Goal: Task Accomplishment & Management: Complete application form

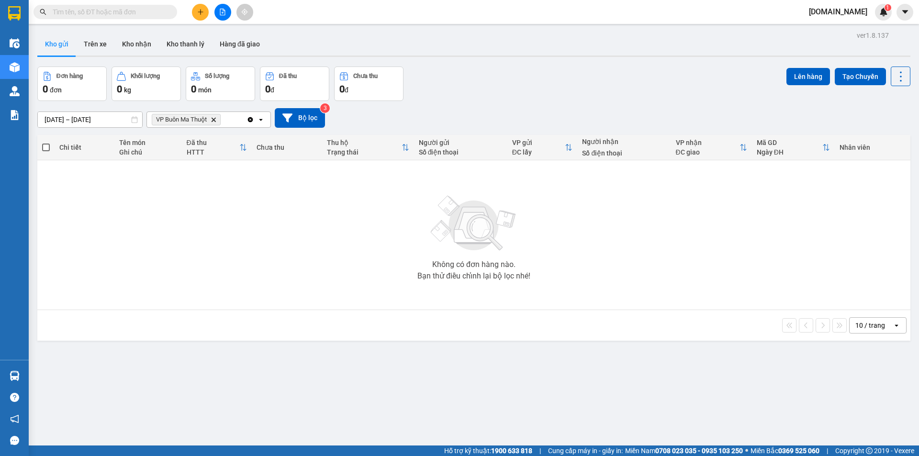
click at [514, 54] on div "Kho gửi Trên xe Kho nhận Kho thanh [PERSON_NAME] đã giao" at bounding box center [473, 45] width 873 height 25
click at [562, 48] on div "Kho gửi Trên xe Kho nhận Kho thanh [PERSON_NAME] đã giao" at bounding box center [473, 45] width 873 height 25
click at [200, 15] on icon "plus" at bounding box center [200, 12] width 7 height 7
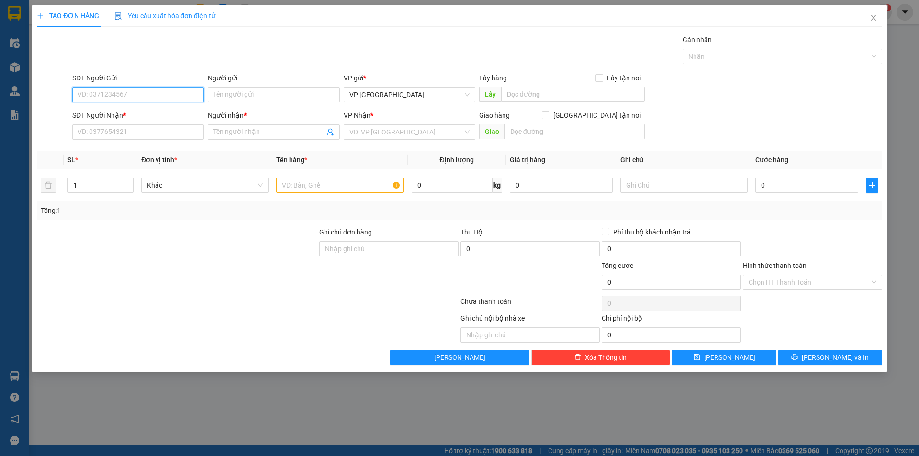
click at [184, 95] on input "SĐT Người Gửi" at bounding box center [138, 94] width 132 height 15
type input "0911453979"
type input "a HUY"
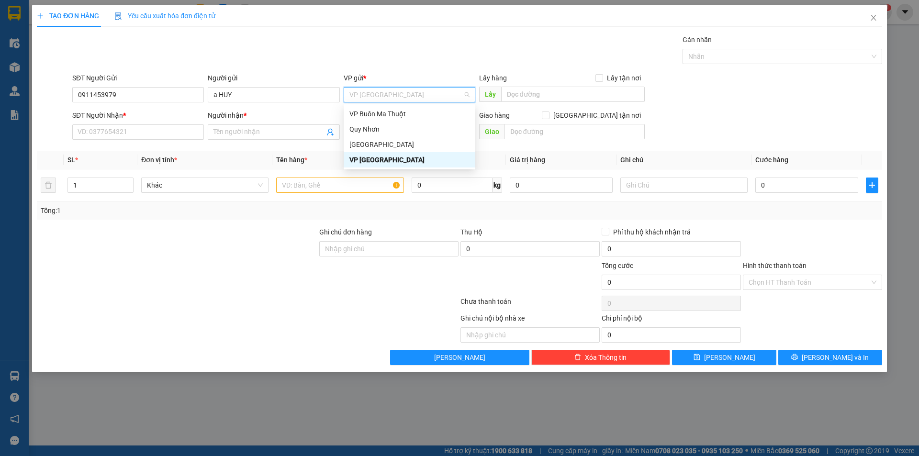
click at [392, 157] on div "VP [GEOGRAPHIC_DATA]" at bounding box center [409, 160] width 120 height 11
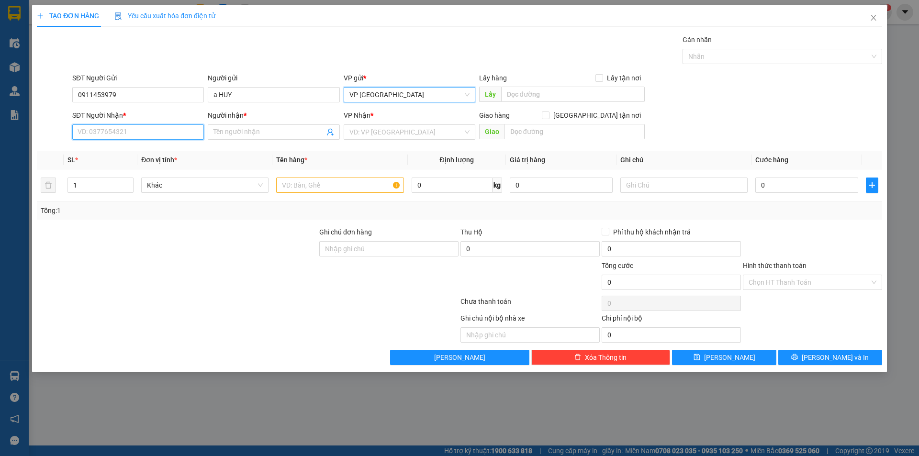
click at [180, 132] on input "SĐT Người Nhận *" at bounding box center [138, 131] width 132 height 15
type input "0988855633"
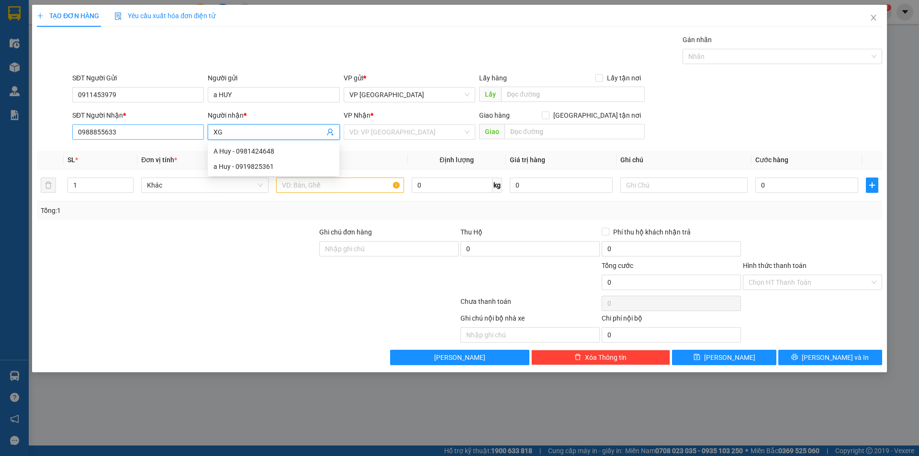
type input "X"
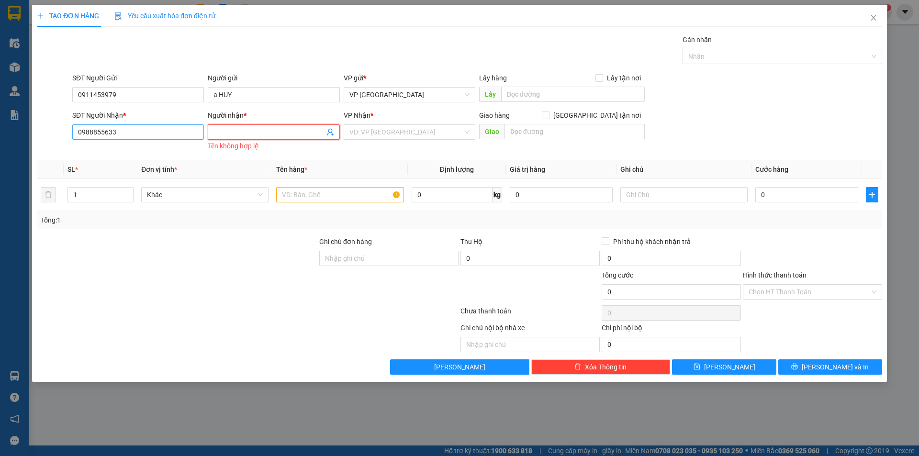
type input "X"
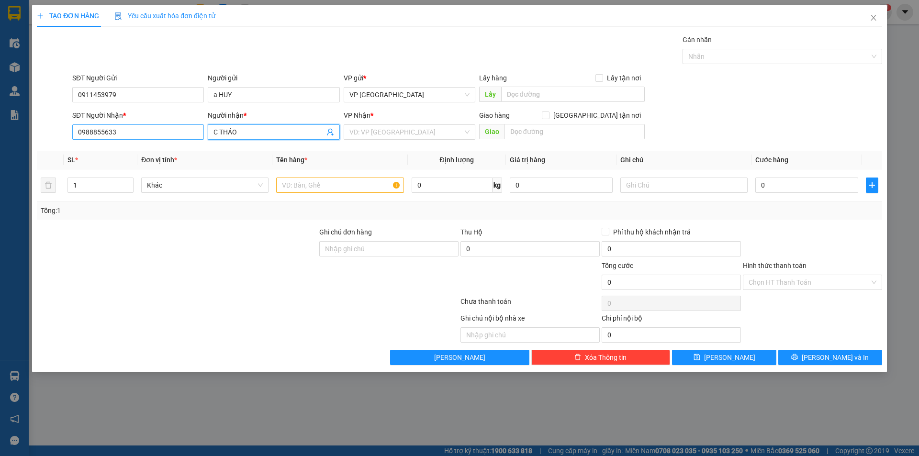
type input "C THẢO"
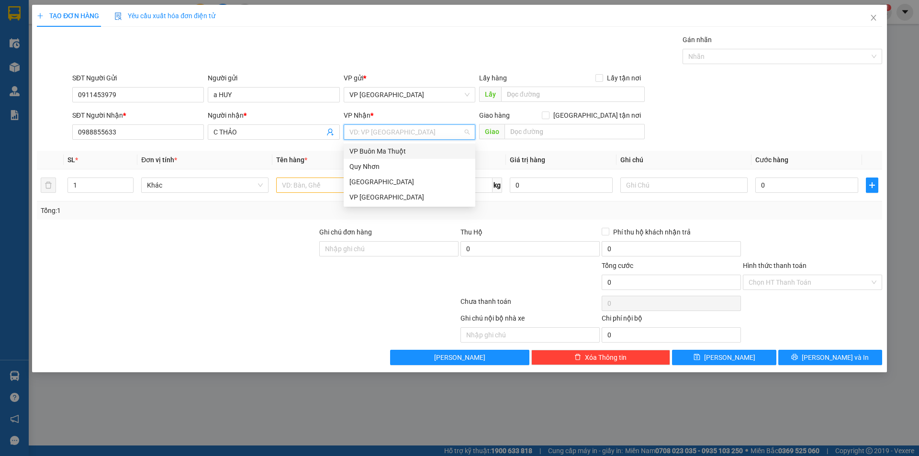
click at [400, 148] on div "VP Buôn Ma Thuột" at bounding box center [409, 151] width 120 height 11
click at [334, 177] on div at bounding box center [339, 185] width 127 height 19
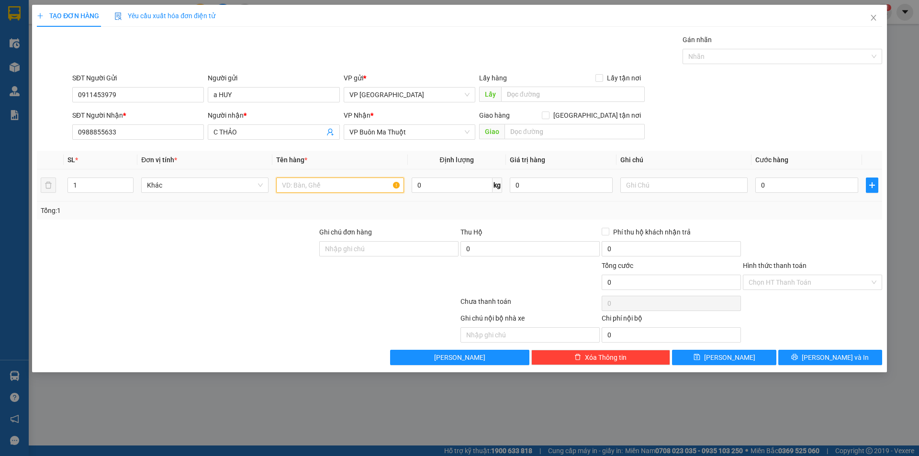
click at [334, 185] on input "text" at bounding box center [339, 185] width 127 height 15
type input "Y"
type input "hồ sơ"
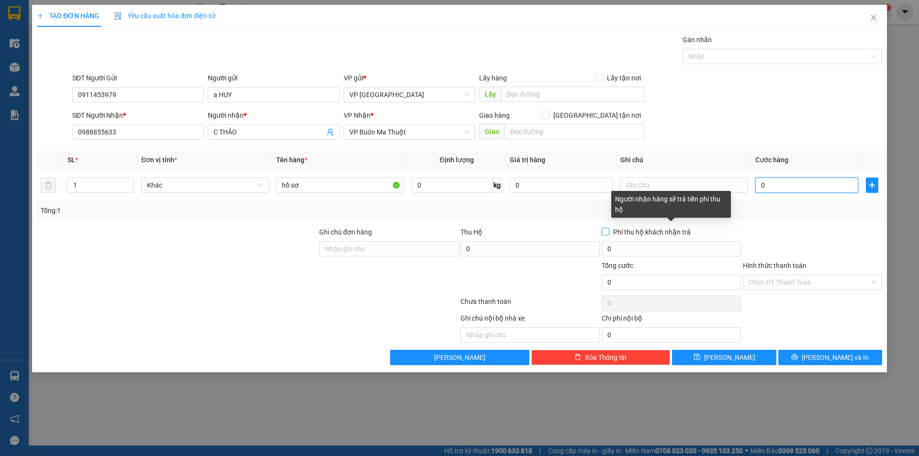
type input "3"
type input "30"
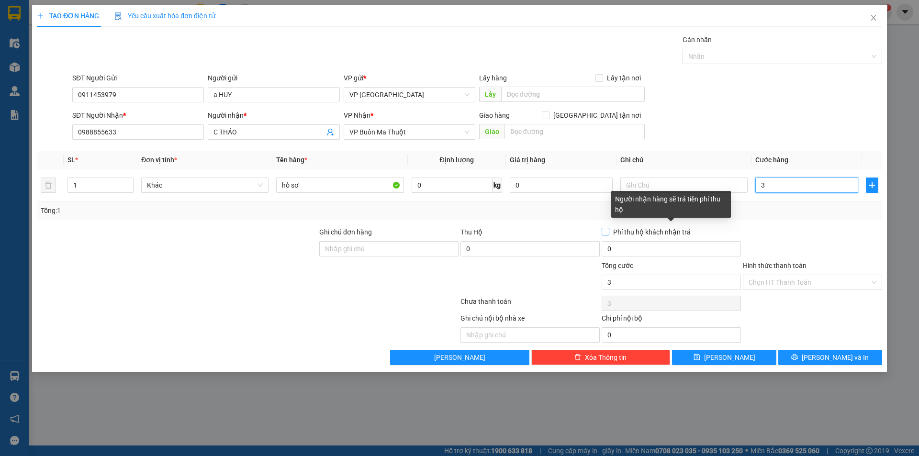
type input "30"
type input "300"
type input "3.000"
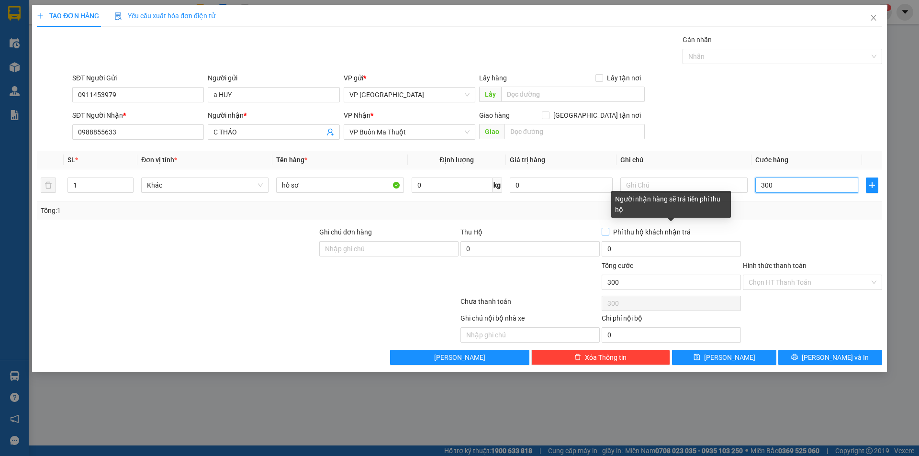
type input "3.000"
type input "30.000"
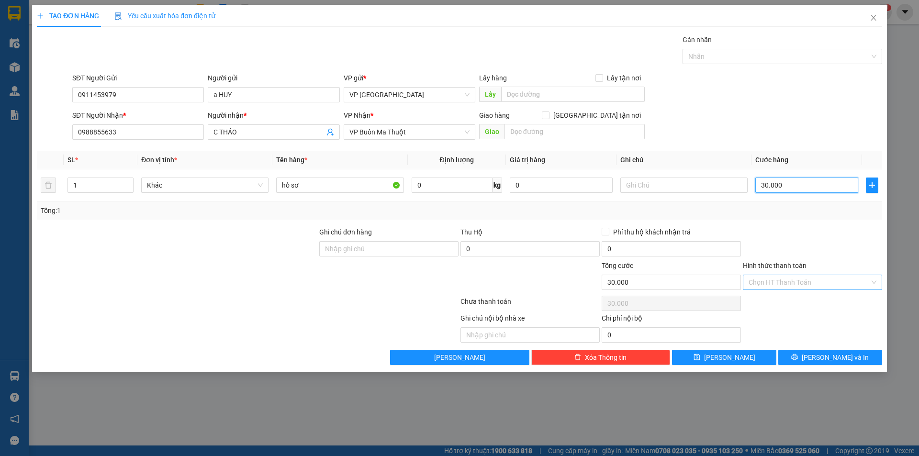
type input "30.000"
click at [816, 281] on input "Hình thức thanh toán" at bounding box center [809, 282] width 121 height 14
click at [809, 304] on div "Tại văn phòng" at bounding box center [813, 301] width 128 height 11
type input "0"
click at [841, 361] on span "[PERSON_NAME] và In" at bounding box center [835, 357] width 67 height 11
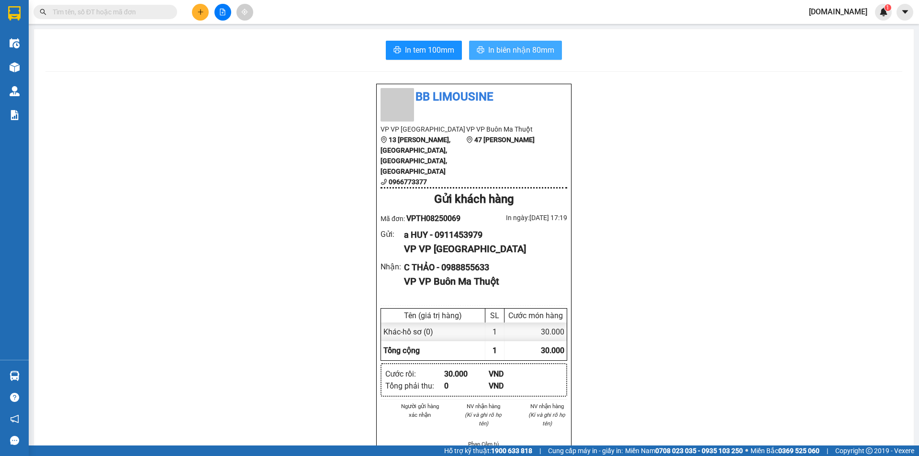
click at [496, 50] on span "In biên nhận 80mm" at bounding box center [521, 50] width 66 height 12
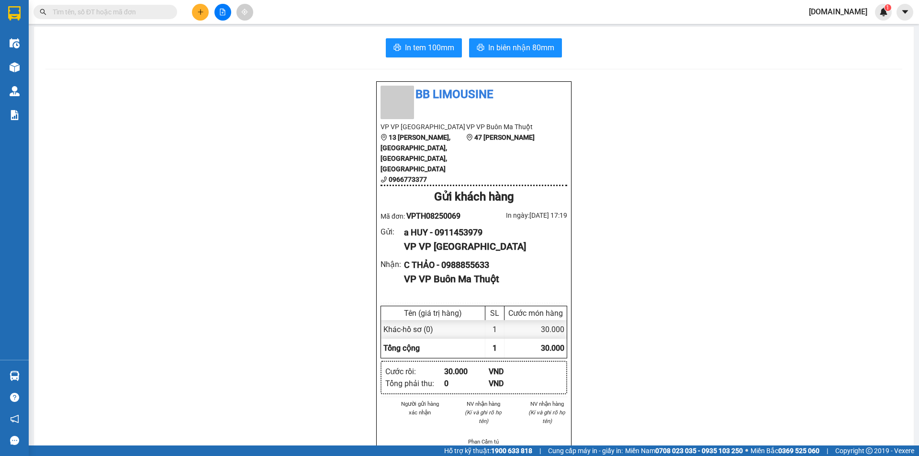
scroll to position [98, 0]
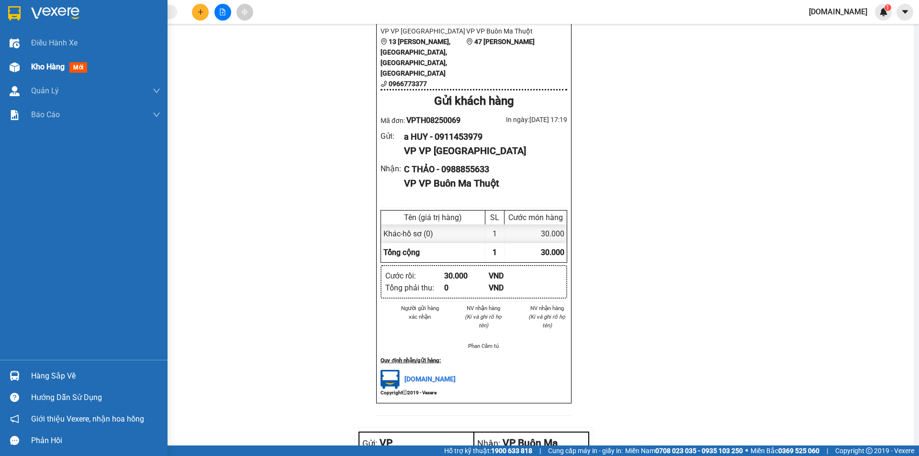
click at [57, 71] on span "Kho hàng" at bounding box center [48, 66] width 34 height 9
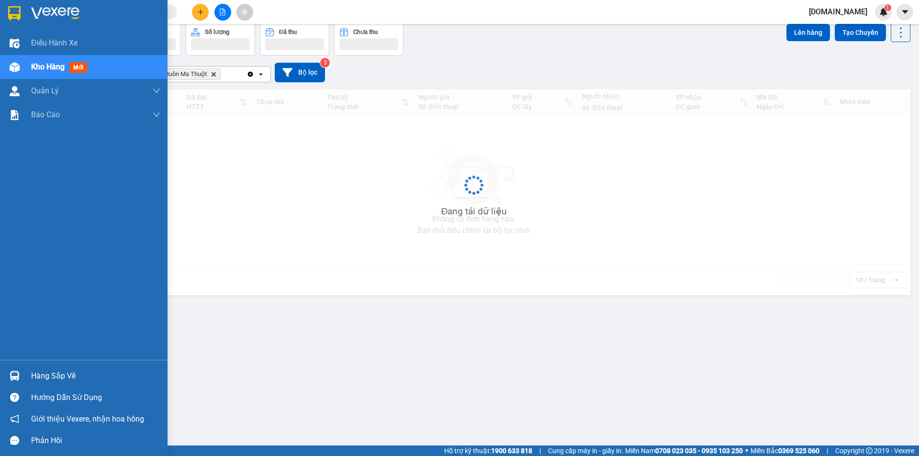
scroll to position [44, 0]
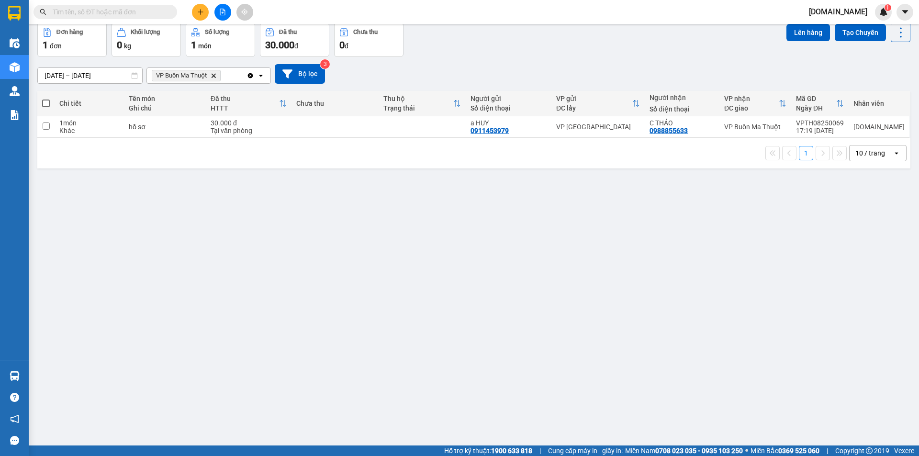
click at [238, 207] on div "ver 1.8.137 Kho gửi Trên xe Kho nhận Kho thanh [PERSON_NAME] đã giao Đơn hàng 1…" at bounding box center [474, 213] width 881 height 456
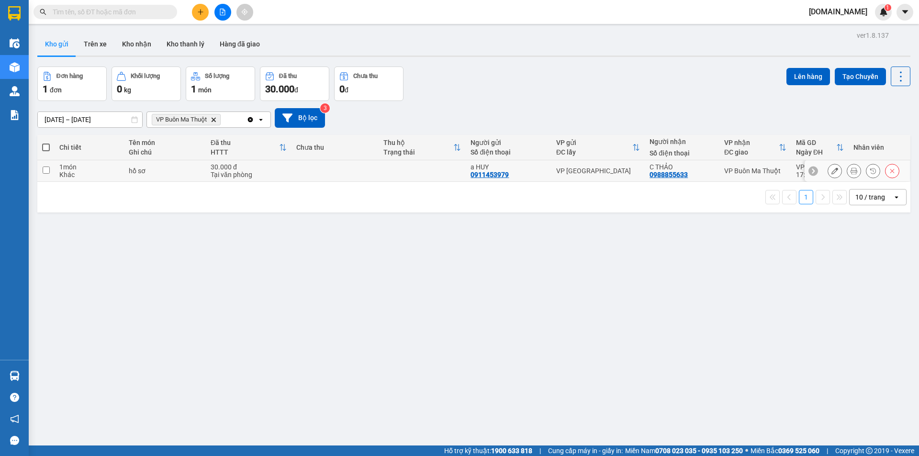
click at [44, 171] on input "checkbox" at bounding box center [46, 170] width 7 height 7
checkbox input "true"
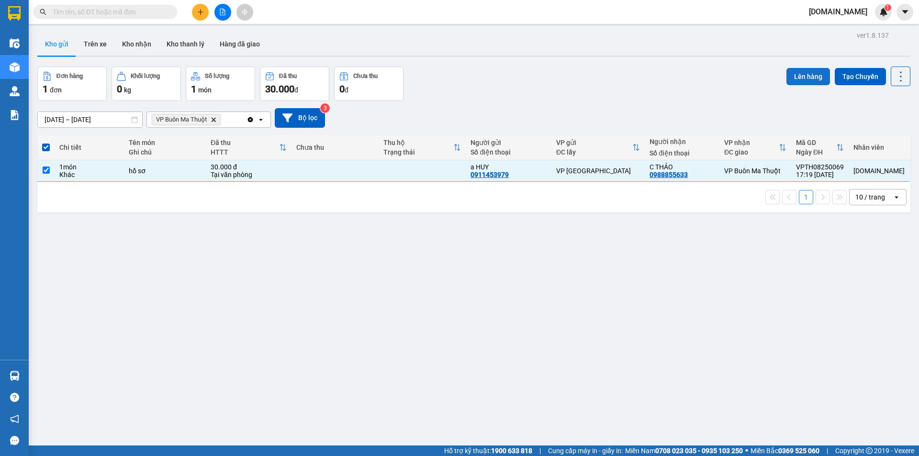
click at [787, 78] on button "Lên hàng" at bounding box center [809, 76] width 44 height 17
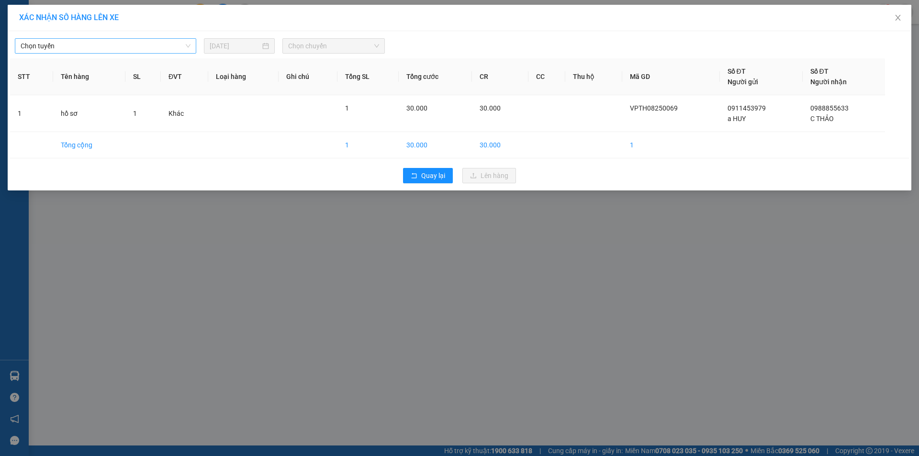
click at [146, 50] on span "Chọn tuyến" at bounding box center [106, 46] width 170 height 14
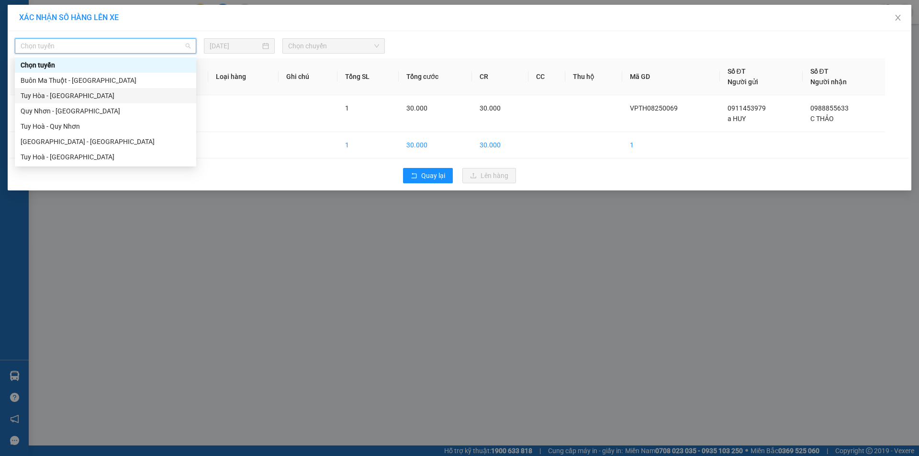
click at [126, 92] on div "Tuy Hòa - [GEOGRAPHIC_DATA]" at bounding box center [106, 95] width 170 height 11
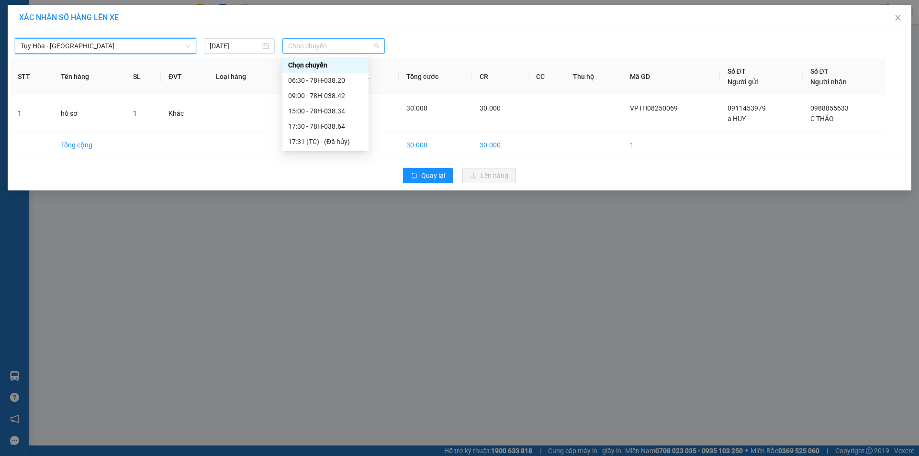
click at [310, 48] on span "Chọn chuyến" at bounding box center [333, 46] width 91 height 14
click at [329, 132] on div "17:30 - 78H-038.64" at bounding box center [325, 126] width 86 height 15
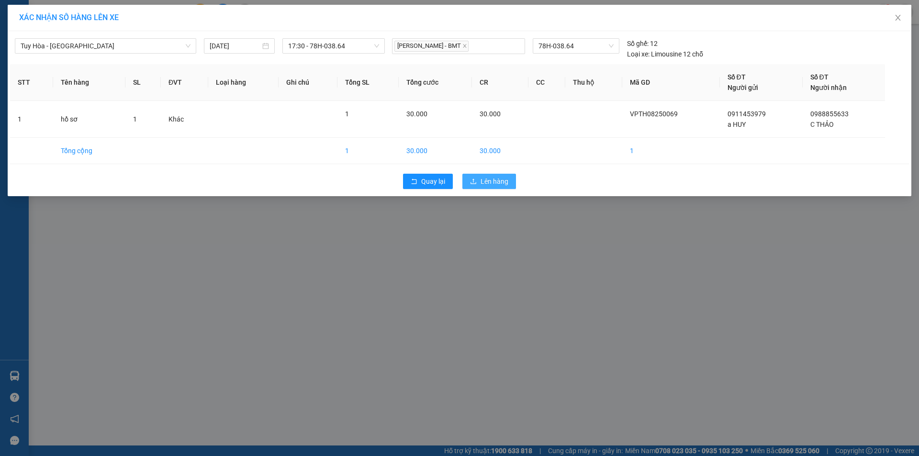
click at [495, 183] on span "Lên hàng" at bounding box center [495, 181] width 28 height 11
